Goal: Navigation & Orientation: Find specific page/section

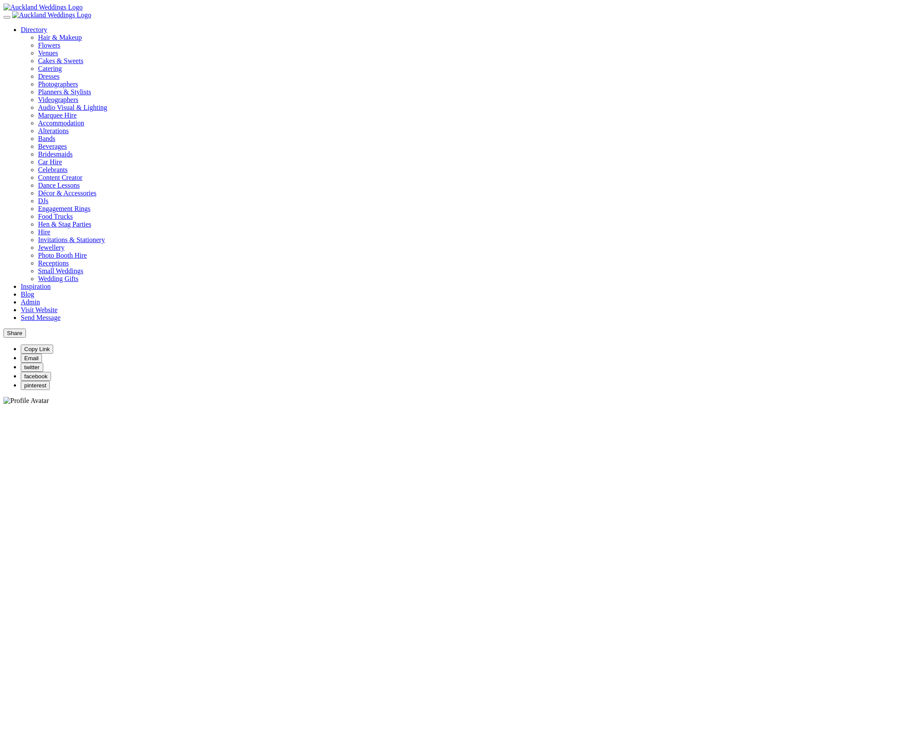
scroll to position [301, 0]
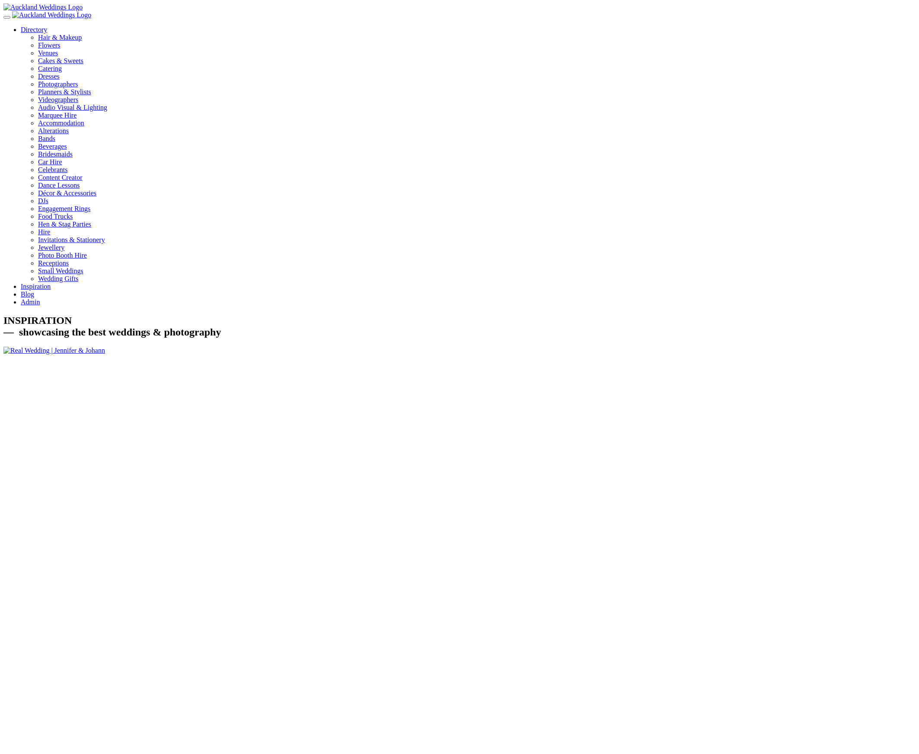
click at [62, 19] on img at bounding box center [51, 15] width 79 height 8
